Goal: Information Seeking & Learning: Learn about a topic

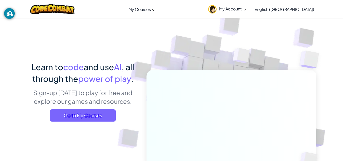
click at [247, 11] on span "My Account" at bounding box center [232, 8] width 27 height 5
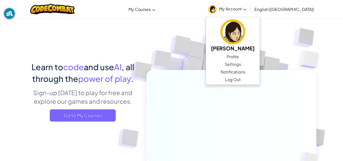
click at [197, 56] on img at bounding box center [228, 112] width 282 height 282
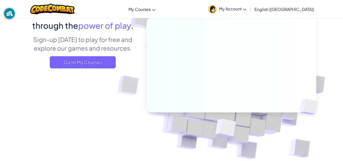
scroll to position [49, 0]
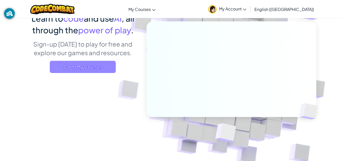
click at [102, 65] on span "Go to My Courses" at bounding box center [83, 67] width 66 height 12
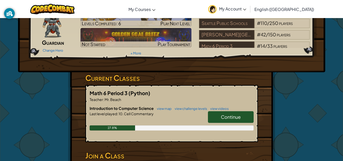
scroll to position [33, 0]
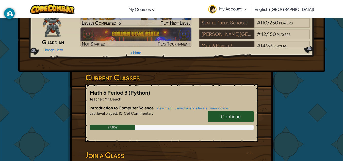
click at [218, 115] on link "Continue" at bounding box center [231, 117] width 46 height 12
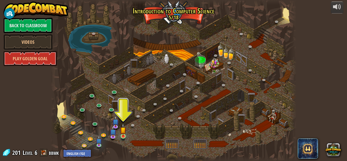
click at [124, 130] on img at bounding box center [123, 129] width 6 height 13
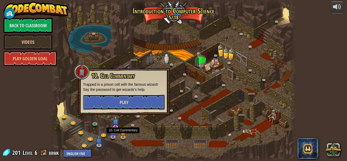
click at [143, 100] on button "Play" at bounding box center [124, 102] width 82 height 15
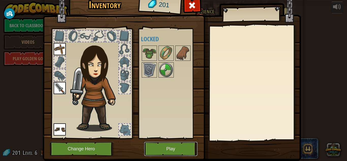
click at [159, 147] on button "Play" at bounding box center [170, 149] width 53 height 14
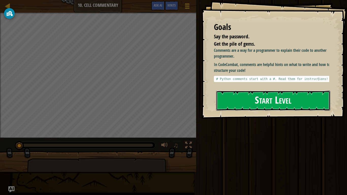
click at [237, 101] on button "Start Level" at bounding box center [273, 101] width 114 height 20
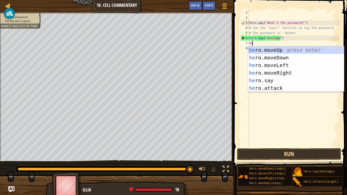
scroll to position [2, 0]
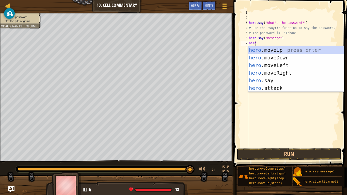
click at [279, 85] on div "hero .moveUp press enter hero .moveDown press enter hero .moveLeft press enter …" at bounding box center [296, 76] width 96 height 61
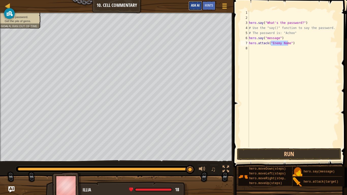
click at [197, 5] on span "Ask AI" at bounding box center [195, 5] width 9 height 5
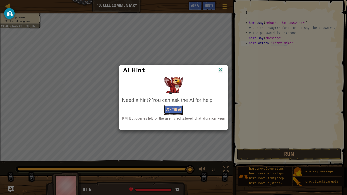
click at [174, 113] on button "Ask the AI" at bounding box center [174, 109] width 20 height 9
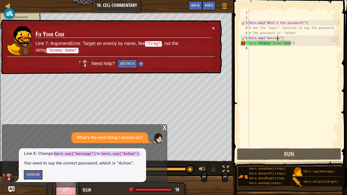
click at [278, 39] on div "hero . say ( "What's the password?" ) # Use the "say()" function to say the pas…" at bounding box center [294, 83] width 92 height 147
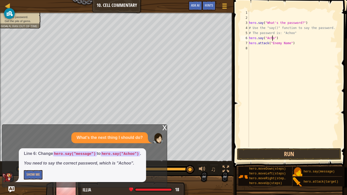
scroll to position [2, 2]
type textarea "hero.say("Achoo")"
click at [294, 47] on div "hero . say ( "What's the password?" ) # Use the "say()" function to say the pas…" at bounding box center [294, 83] width 92 height 147
click at [291, 43] on div "hero . say ( "What's the password?" ) # Use the "say()" function to say the pas…" at bounding box center [294, 83] width 92 height 147
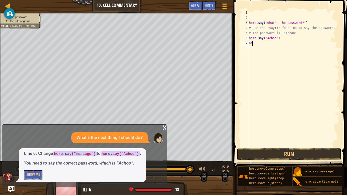
type textarea "h"
click at [265, 158] on button "Run" at bounding box center [289, 154] width 104 height 12
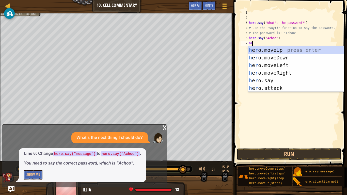
type textarea "h"
click at [300, 49] on div "h ero.moveUp press enter h ero.moveDown press enter h ero.moveLeft press enter …" at bounding box center [296, 76] width 96 height 61
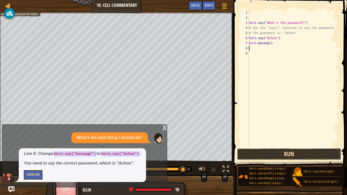
click at [313, 151] on button "Run" at bounding box center [289, 154] width 104 height 12
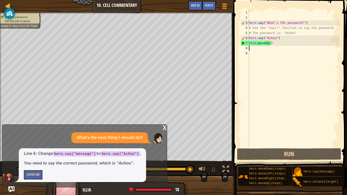
click at [268, 43] on div "hero . say ( "What's the password?" ) # Use the "say()" function to say the pas…" at bounding box center [294, 83] width 92 height 147
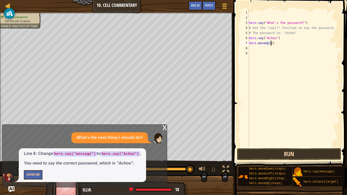
type textarea "hero.moveUp(2)"
click at [293, 159] on button "Run" at bounding box center [289, 154] width 104 height 12
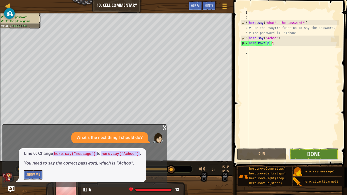
click at [330, 156] on button "Done" at bounding box center [314, 154] width 50 height 12
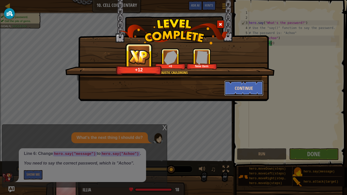
click at [254, 85] on button "Continue" at bounding box center [243, 88] width 39 height 15
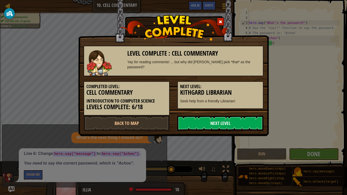
click at [233, 127] on link "Next Level" at bounding box center [220, 123] width 86 height 15
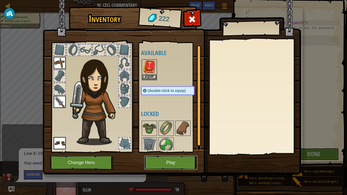
click at [177, 161] on button "Play" at bounding box center [170, 163] width 53 height 14
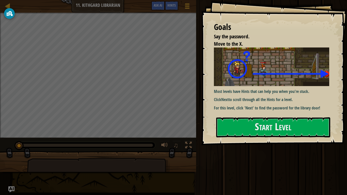
click at [295, 105] on p "For this level, click 'Next' to find the password for the library door!" at bounding box center [273, 108] width 119 height 6
click at [286, 131] on button "Start Level" at bounding box center [273, 127] width 114 height 20
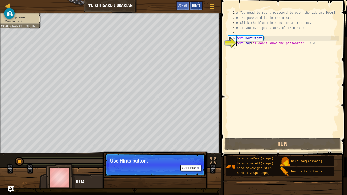
click at [198, 3] on div "Hints" at bounding box center [196, 5] width 13 height 9
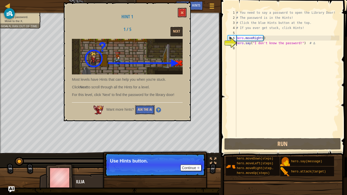
click at [147, 113] on button "Ask the AI" at bounding box center [145, 109] width 20 height 9
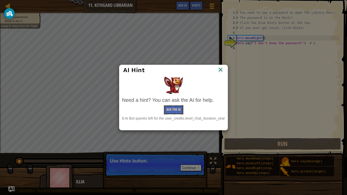
click at [174, 111] on button "Ask the AI" at bounding box center [174, 109] width 20 height 9
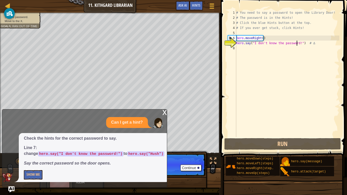
click at [297, 44] on div "# You need to say a password to open the Library Door! # The password is in the…" at bounding box center [287, 78] width 104 height 137
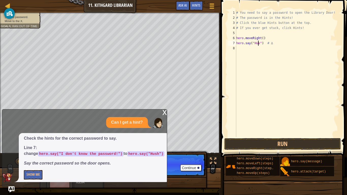
scroll to position [2, 2]
type textarea "hero.say("Hush") # ∆"
click at [239, 48] on div "# You need to say a password to open the Library Door! # The password is in the…" at bounding box center [287, 78] width 104 height 137
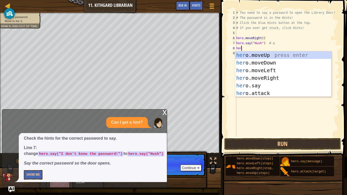
type textarea "hero"
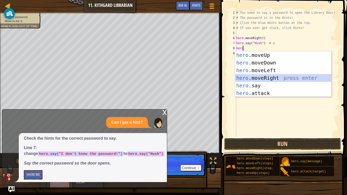
click at [275, 76] on div "hero .moveUp press enter hero .moveDown press enter hero .moveLeft press enter …" at bounding box center [283, 81] width 96 height 61
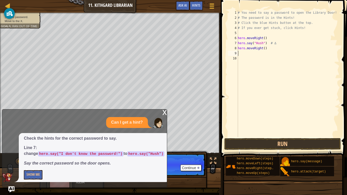
click at [263, 50] on div "# You need to say a password to open the Library Door! # The password is in the…" at bounding box center [288, 78] width 103 height 137
type textarea "hero.moveRight(2)"
click at [258, 143] on button "Run" at bounding box center [282, 144] width 117 height 12
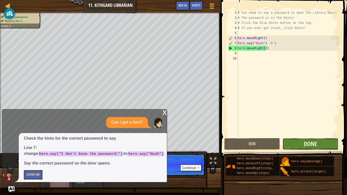
click at [294, 144] on button "Done" at bounding box center [311, 144] width 56 height 12
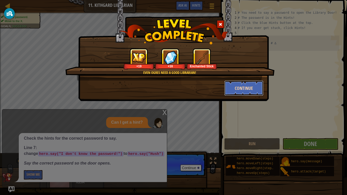
click at [244, 85] on button "Continue" at bounding box center [243, 88] width 39 height 15
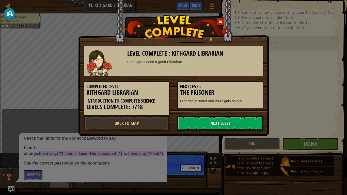
click at [247, 125] on link "Next Level" at bounding box center [220, 123] width 86 height 15
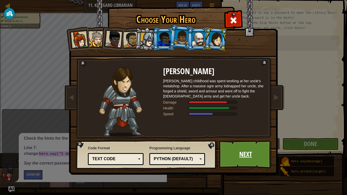
click at [254, 154] on link "Next" at bounding box center [245, 155] width 53 height 28
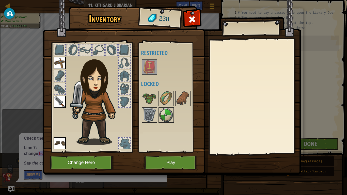
click at [151, 68] on img at bounding box center [149, 67] width 14 height 14
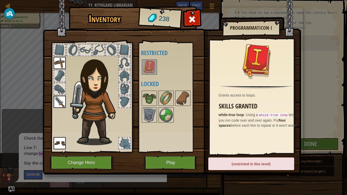
click at [149, 67] on img at bounding box center [149, 67] width 14 height 14
click at [151, 66] on img at bounding box center [149, 67] width 14 height 14
click at [98, 56] on div at bounding box center [99, 50] width 12 height 12
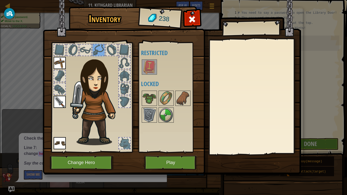
click at [123, 60] on div at bounding box center [124, 62] width 11 height 11
click at [127, 76] on div at bounding box center [124, 75] width 11 height 11
click at [127, 91] on div at bounding box center [124, 88] width 11 height 11
click at [131, 106] on div at bounding box center [92, 96] width 84 height 114
click at [58, 86] on div at bounding box center [59, 88] width 11 height 11
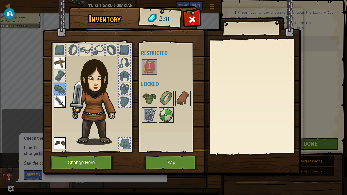
click at [57, 76] on div at bounding box center [59, 75] width 11 height 11
click at [149, 103] on img at bounding box center [149, 98] width 14 height 14
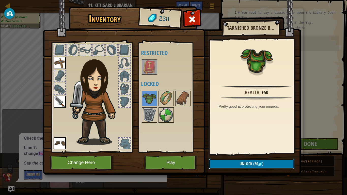
click at [222, 161] on button "Unlock (50 )" at bounding box center [252, 164] width 86 height 10
click at [218, 161] on button "Confirm" at bounding box center [252, 164] width 86 height 10
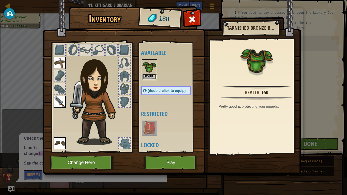
click at [147, 75] on button "Equip" at bounding box center [149, 76] width 14 height 5
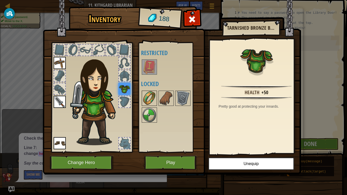
click at [151, 99] on img at bounding box center [149, 98] width 14 height 14
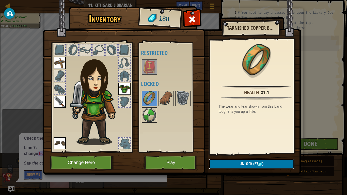
click at [283, 161] on button "Unlock (67 )" at bounding box center [252, 164] width 86 height 10
click at [279, 161] on button "Confirm" at bounding box center [252, 164] width 86 height 10
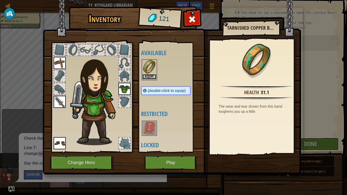
click at [153, 77] on button "Equip" at bounding box center [149, 76] width 14 height 5
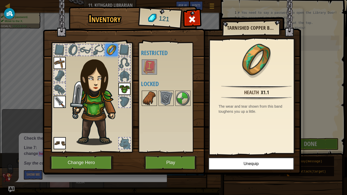
click at [150, 96] on img at bounding box center [149, 98] width 14 height 14
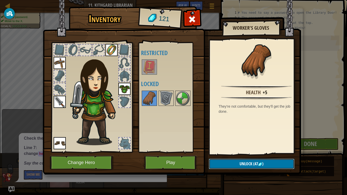
click at [281, 161] on button "Unlock (47 )" at bounding box center [252, 164] width 86 height 10
click at [283, 161] on button "Confirm" at bounding box center [252, 164] width 86 height 10
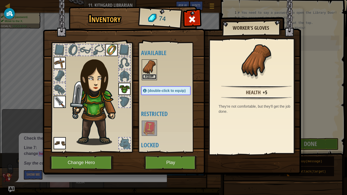
click at [154, 75] on button "Equip" at bounding box center [149, 76] width 14 height 5
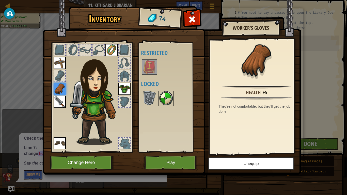
click at [166, 98] on img at bounding box center [166, 98] width 14 height 14
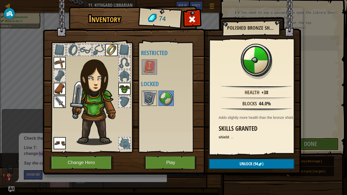
click at [147, 100] on img at bounding box center [149, 98] width 14 height 14
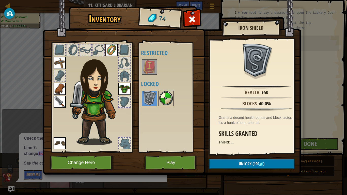
click at [165, 96] on img at bounding box center [166, 98] width 14 height 14
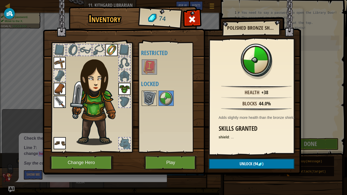
click at [148, 104] on img at bounding box center [149, 98] width 14 height 14
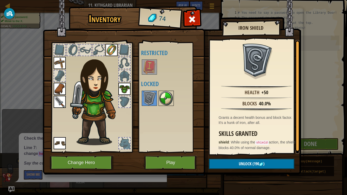
click at [161, 104] on img at bounding box center [166, 98] width 14 height 14
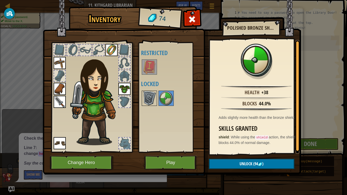
click at [155, 98] on img at bounding box center [149, 98] width 14 height 14
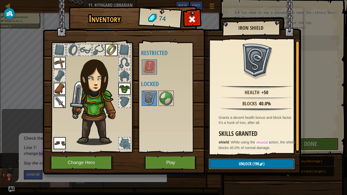
click at [227, 161] on button "Unlock (190 )" at bounding box center [252, 164] width 86 height 10
click at [164, 100] on img at bounding box center [166, 98] width 14 height 14
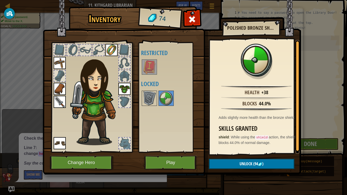
click at [181, 136] on div "Available Equip Equip Equip Equip Equip Equip (double-click to equip) Restricte…" at bounding box center [171, 97] width 60 height 106
click at [177, 161] on button "Play" at bounding box center [170, 163] width 53 height 14
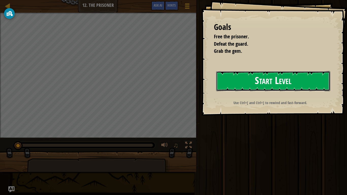
click at [311, 78] on button "Start Level" at bounding box center [273, 81] width 114 height 20
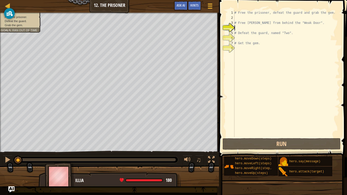
click at [243, 27] on div "# Free the prisoner, defeat the guard and grab the gem. # Free [PERSON_NAME] fr…" at bounding box center [287, 78] width 106 height 137
type textarea "m"
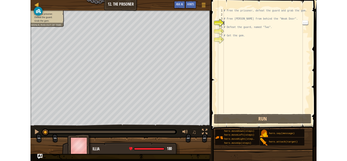
scroll to position [2, 0]
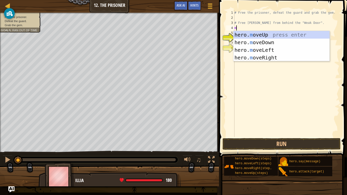
click at [268, 57] on div "hero. m oveUp press enter hero. m oveDown press enter hero. m oveLeft press ent…" at bounding box center [282, 54] width 96 height 46
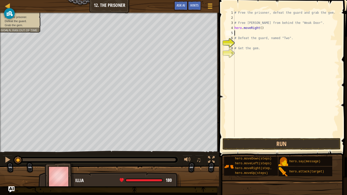
click at [258, 28] on div "# Free the prisoner, defeat the guard and grab the gem. # Free [PERSON_NAME] fr…" at bounding box center [287, 78] width 106 height 137
type textarea "hero.moveRight()"
